Goal: Navigation & Orientation: Find specific page/section

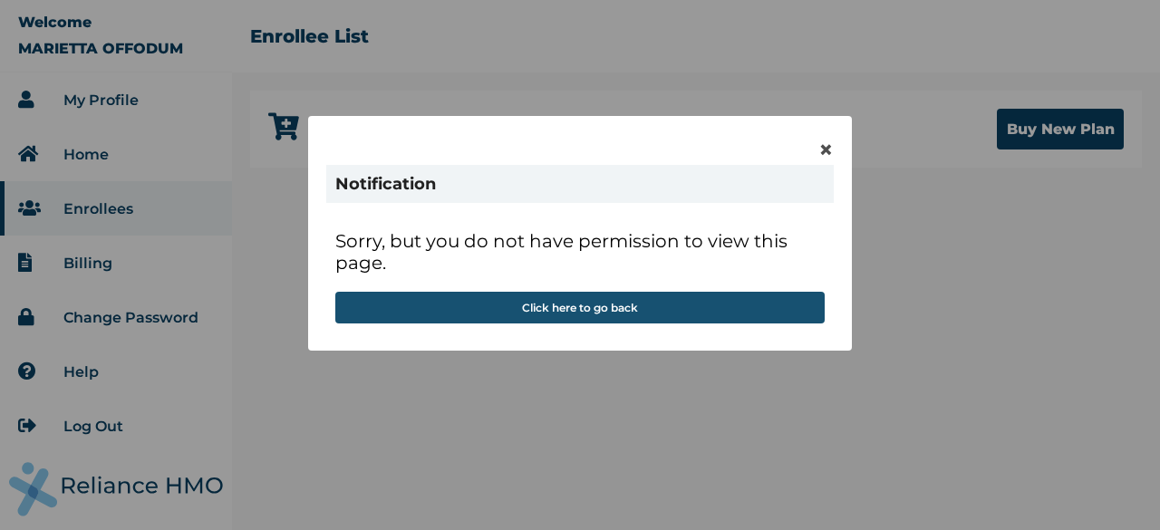
click at [583, 309] on button "Click here to go back" at bounding box center [579, 308] width 489 height 32
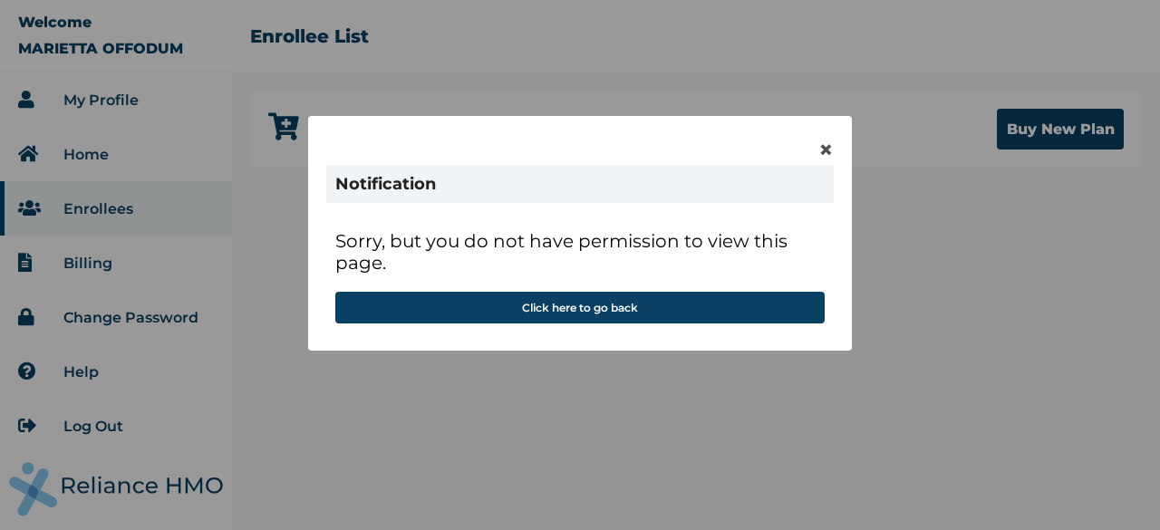
click at [834, 149] on div "× Notification Sorry, but you do not have permission to view this page. Click h…" at bounding box center [580, 233] width 544 height 235
click at [821, 149] on span "×" at bounding box center [825, 149] width 15 height 31
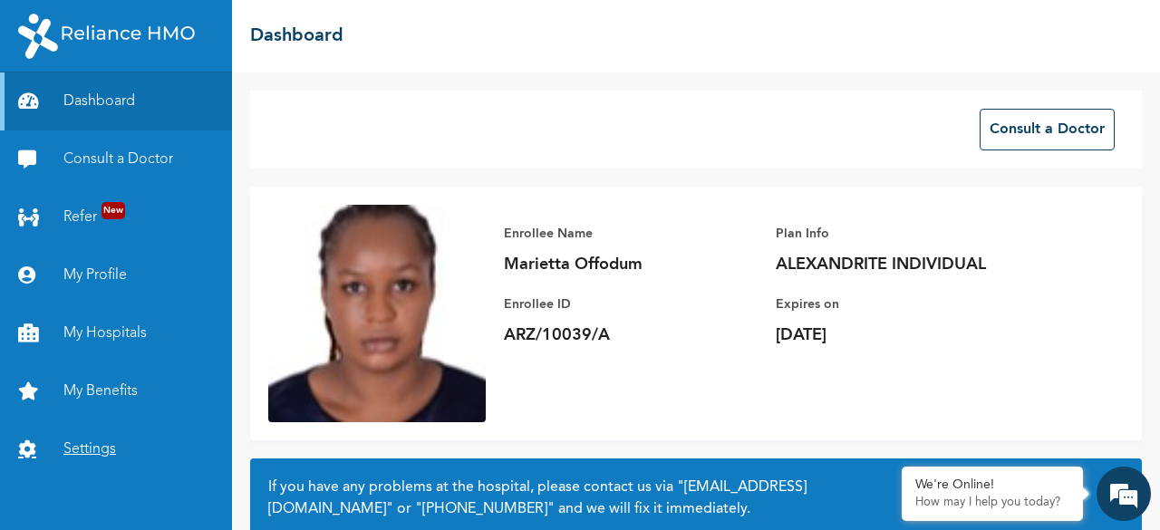
click at [96, 441] on link "Settings" at bounding box center [116, 449] width 232 height 58
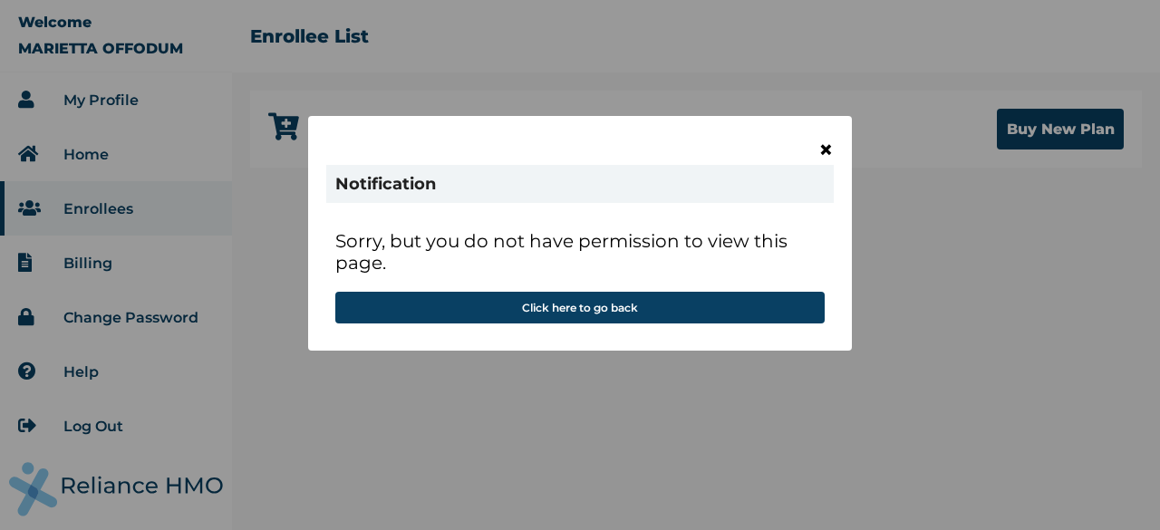
click at [824, 144] on span "×" at bounding box center [825, 149] width 15 height 31
